Goal: Navigation & Orientation: Go to known website

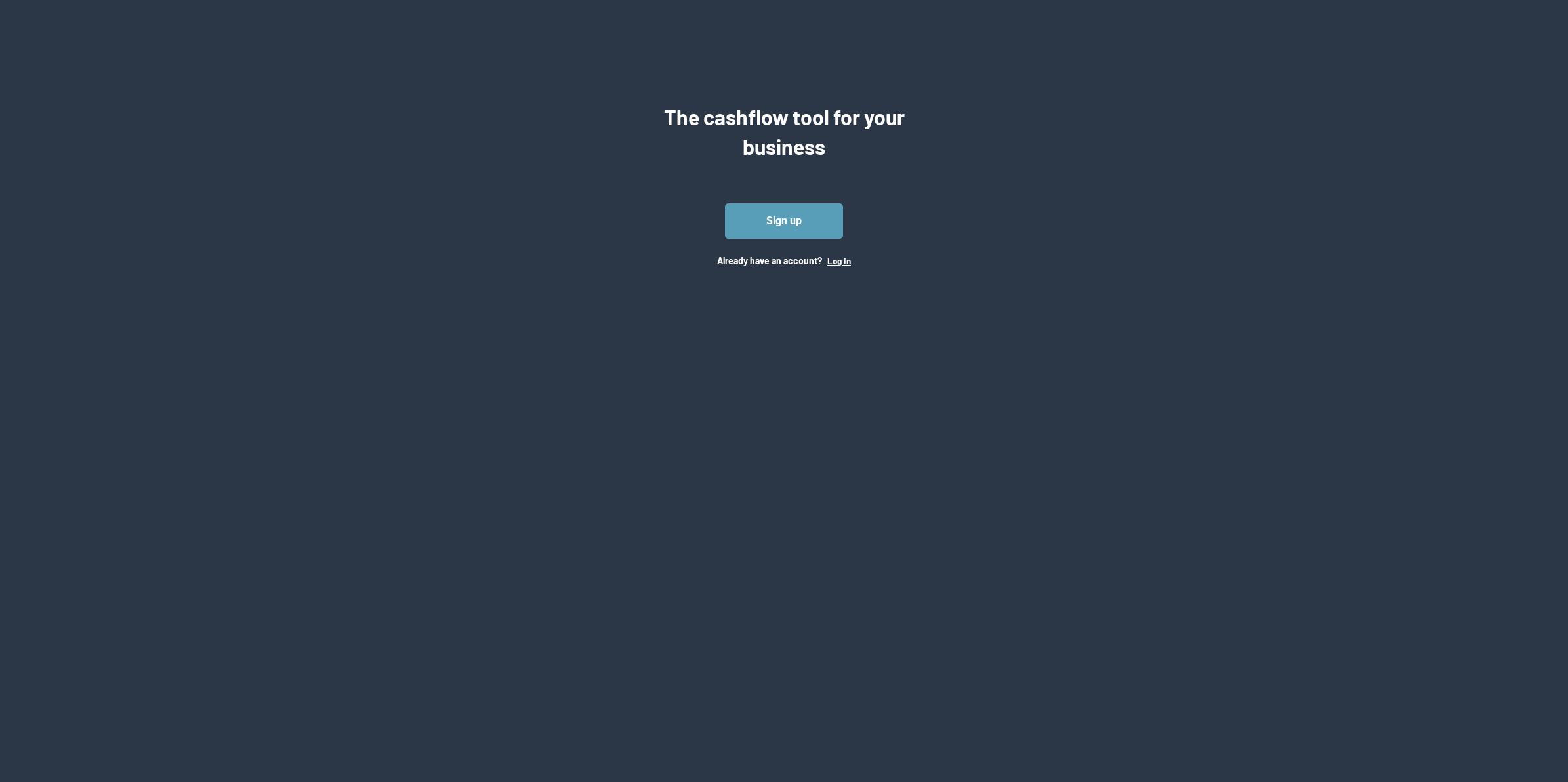
click at [843, 256] on button "Log In" at bounding box center [839, 261] width 23 height 11
